Goal: Check status

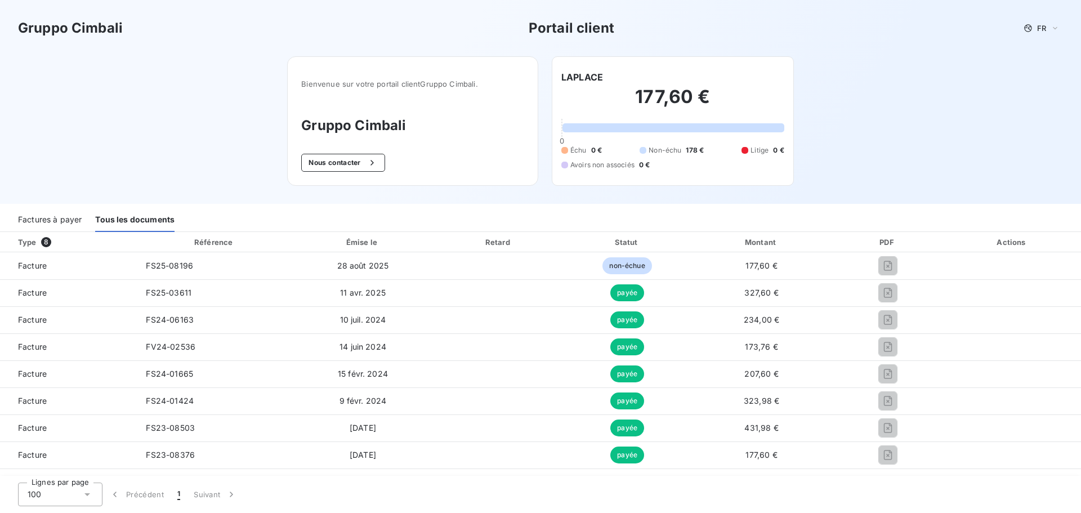
click at [64, 214] on div "Factures à payer" at bounding box center [50, 220] width 64 height 24
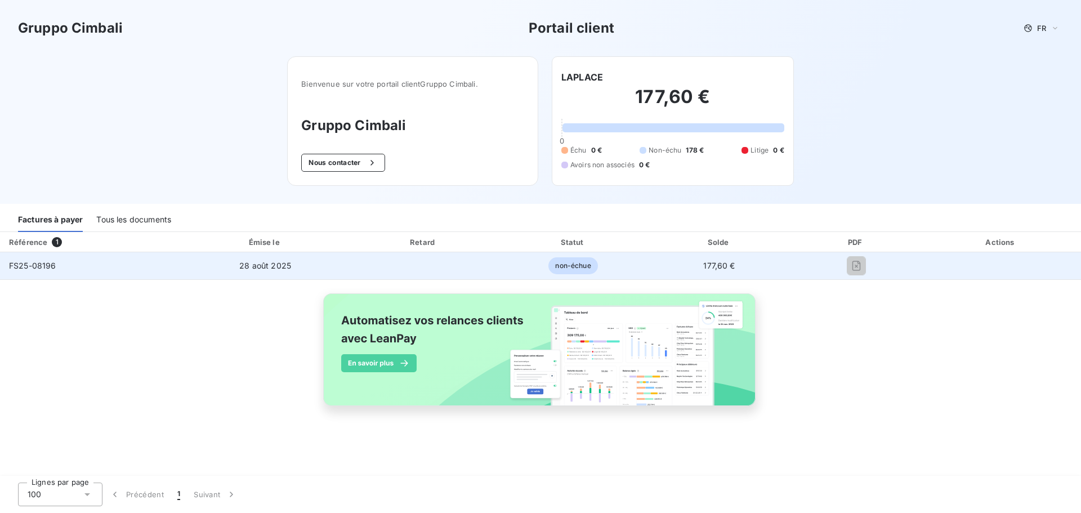
click at [33, 265] on span "FS25-08196" at bounding box center [32, 266] width 47 height 10
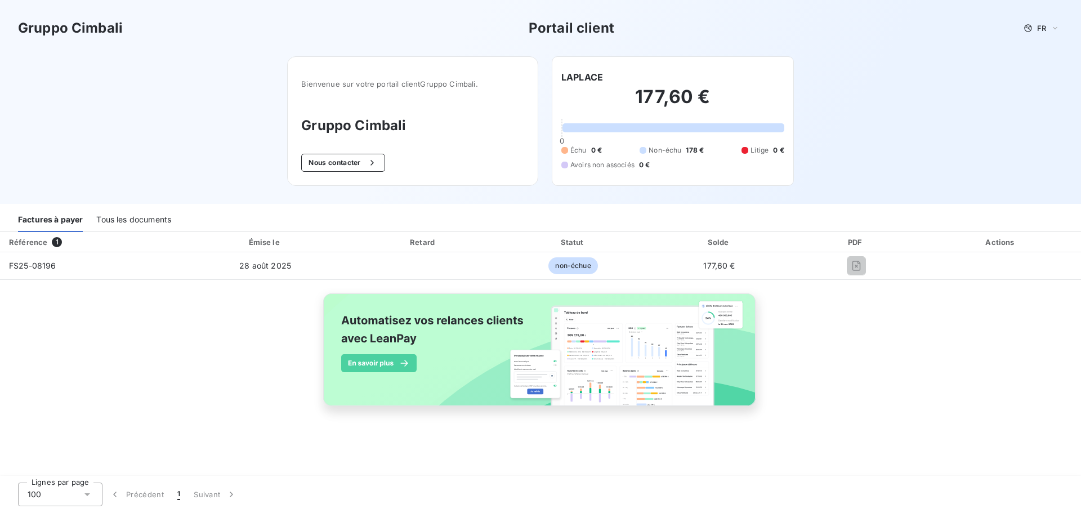
drag, startPoint x: 76, startPoint y: 261, endPoint x: 75, endPoint y: 326, distance: 65.3
click at [75, 326] on div "Référence 1 Émise le Retard Statut Solde PDF Actions FS25-08196 28 août 2025 no…" at bounding box center [540, 332] width 1081 height 200
click at [24, 251] on th "Référence 1" at bounding box center [91, 242] width 183 height 20
click at [28, 241] on div "Référence" at bounding box center [28, 242] width 38 height 9
